Goal: Task Accomplishment & Management: Manage account settings

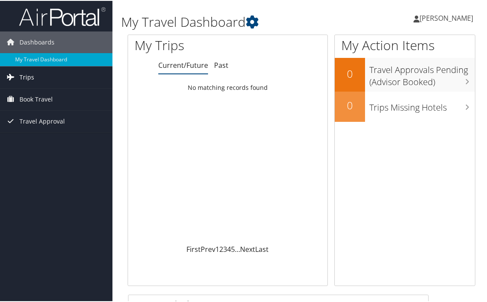
click at [33, 74] on span "Trips" at bounding box center [26, 77] width 15 height 22
click at [46, 137] on span "Book Travel" at bounding box center [35, 138] width 33 height 22
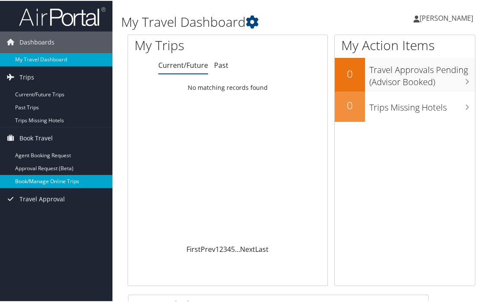
click at [50, 180] on link "Book/Manage Online Trips" at bounding box center [56, 180] width 112 height 13
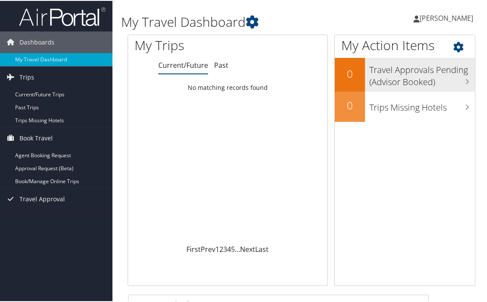
click at [389, 81] on h3 "Travel Approvals Pending (Advisor Booked)" at bounding box center [423, 73] width 106 height 29
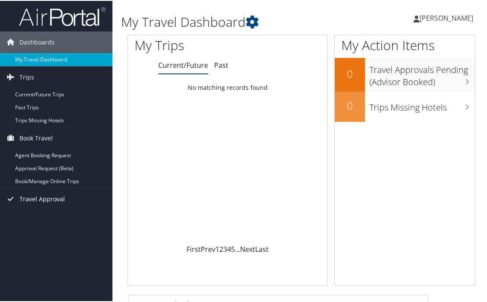
click at [53, 200] on span "Travel Approval" at bounding box center [41, 199] width 45 height 22
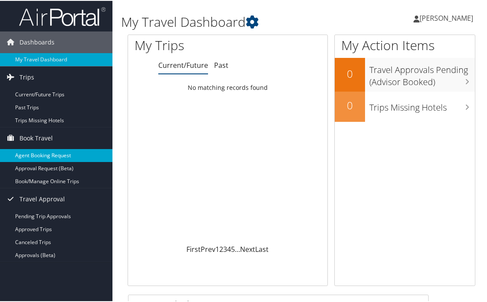
click at [75, 156] on link "Agent Booking Request" at bounding box center [56, 154] width 112 height 13
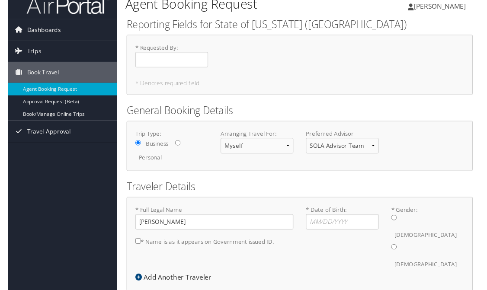
scroll to position [43, 0]
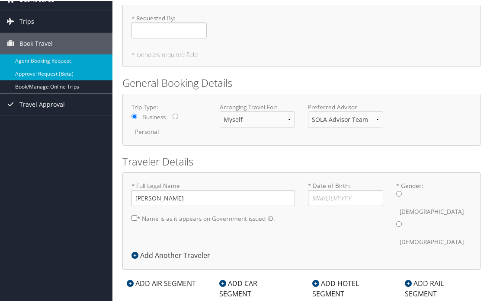
click at [60, 73] on link "Approval Request (Beta)" at bounding box center [56, 73] width 112 height 13
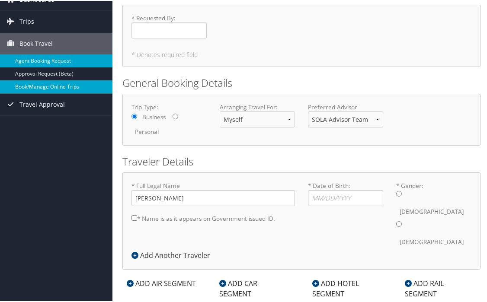
click at [58, 83] on link "Book/Manage Online Trips" at bounding box center [56, 86] width 112 height 13
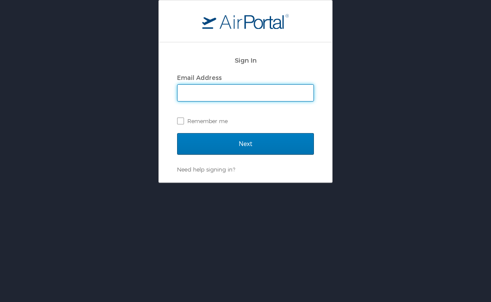
click at [366, 152] on div "Sign In Email Address Remember me Next Need help signing in? Forgot password? H…" at bounding box center [245, 91] width 491 height 183
